Goal: Transaction & Acquisition: Purchase product/service

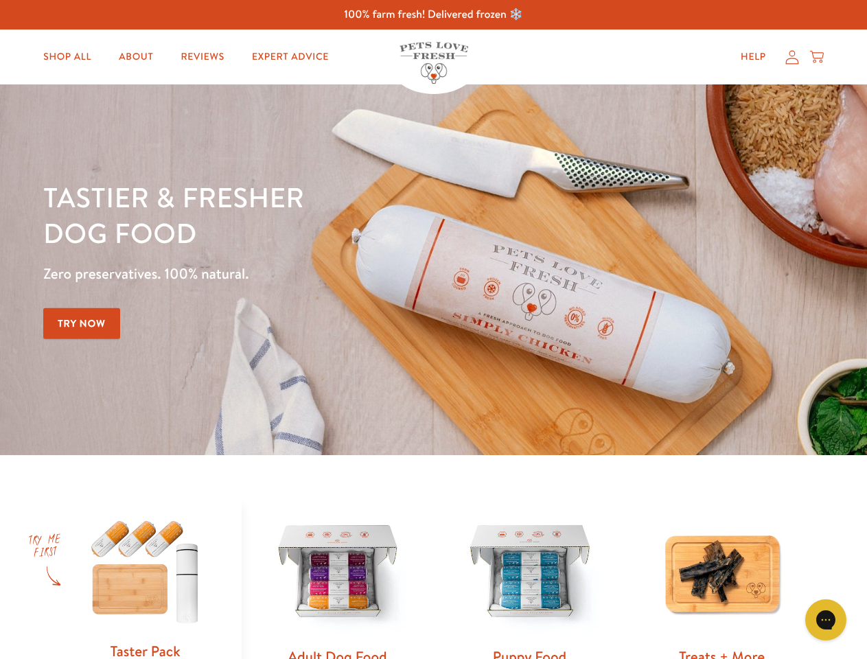
click at [433, 329] on div "Tastier & fresher dog food Zero preservatives. 100% natural. Try Now" at bounding box center [303, 269] width 520 height 181
click at [826, 620] on icon "Gorgias live chat" at bounding box center [825, 619] width 13 height 13
